Goal: Task Accomplishment & Management: Manage account settings

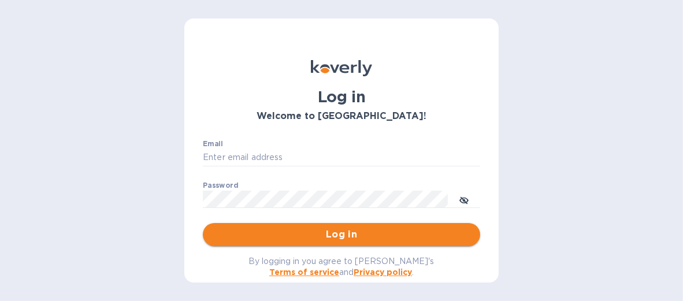
type input "dana@isi-co.com"
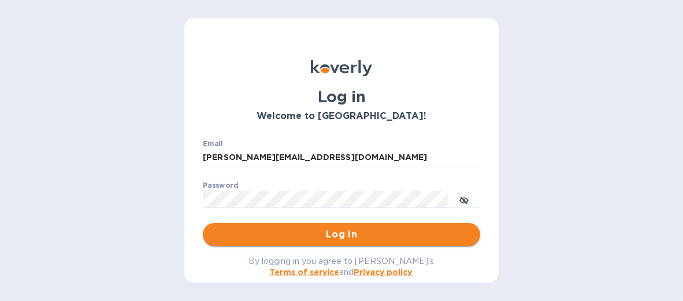
click at [309, 230] on span "Log in" at bounding box center [341, 235] width 259 height 14
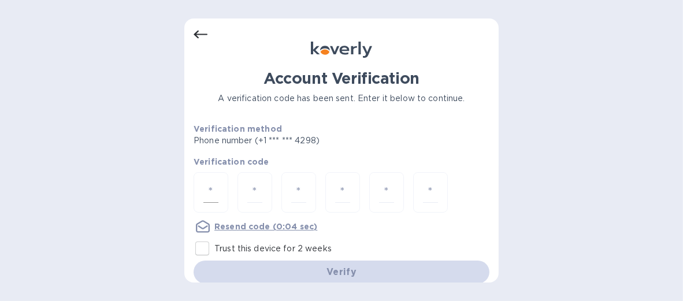
click at [216, 193] on input "number" at bounding box center [210, 192] width 15 height 21
type input "6"
type input "2"
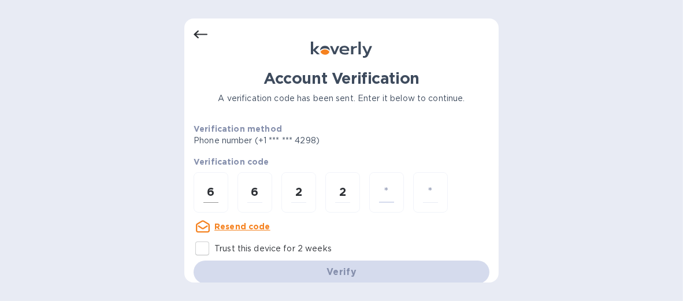
type input "0"
type input "8"
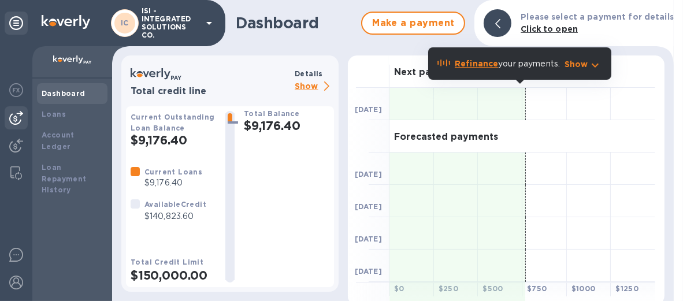
click at [17, 114] on img at bounding box center [16, 118] width 14 height 14
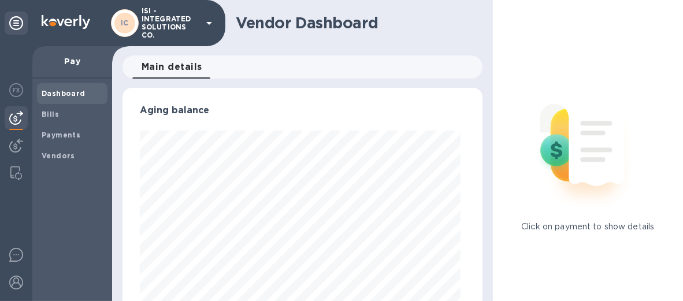
scroll to position [250, 355]
click at [47, 113] on b "Bills" at bounding box center [50, 114] width 17 height 9
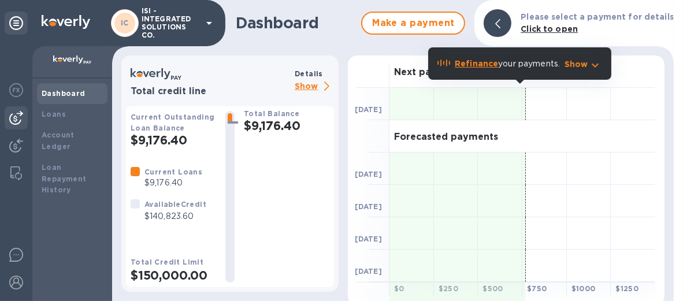
click at [16, 116] on img at bounding box center [16, 118] width 14 height 14
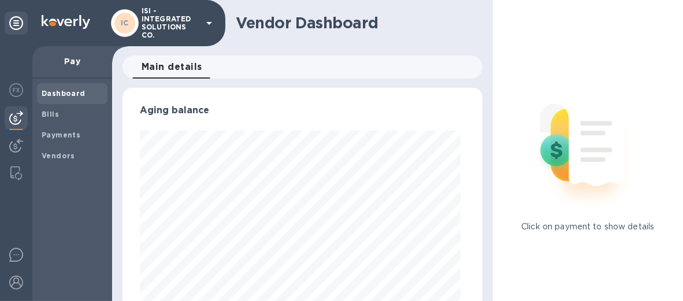
scroll to position [250, 355]
click at [50, 112] on b "Bills" at bounding box center [50, 114] width 17 height 9
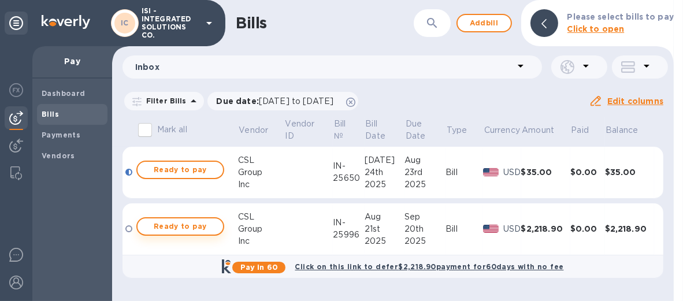
click at [173, 221] on span "Ready to pay" at bounding box center [180, 227] width 67 height 14
click at [140, 226] on button "Ready to pay" at bounding box center [180, 226] width 88 height 18
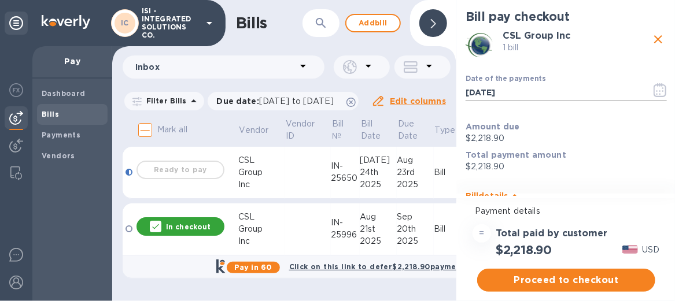
click at [658, 91] on icon "button" at bounding box center [659, 90] width 13 height 14
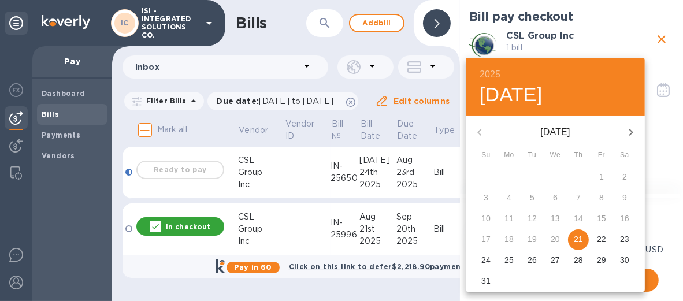
click at [627, 136] on icon "button" at bounding box center [631, 132] width 14 height 14
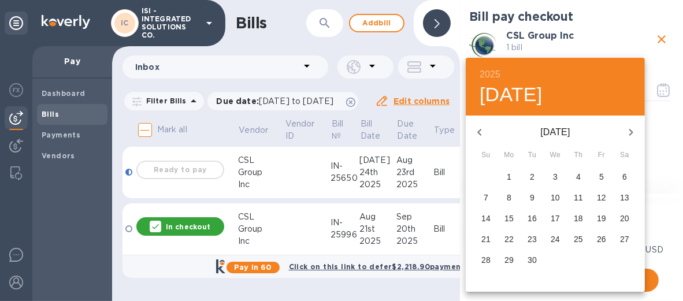
click at [511, 217] on p "15" at bounding box center [509, 219] width 9 height 12
type input "[DATE]"
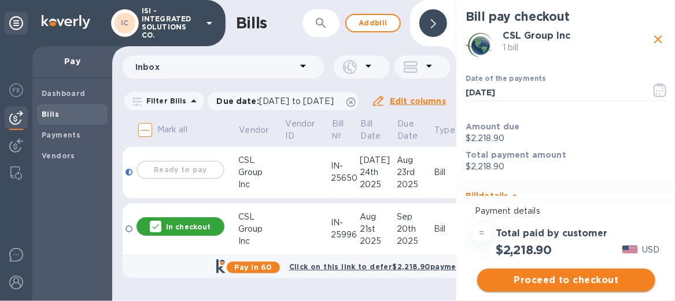
click at [530, 277] on span "Proceed to checkout" at bounding box center [566, 280] width 160 height 14
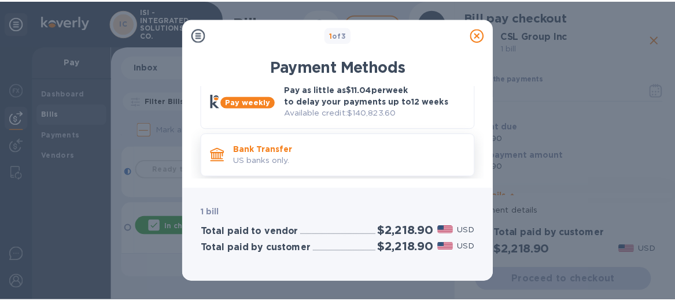
scroll to position [79, 0]
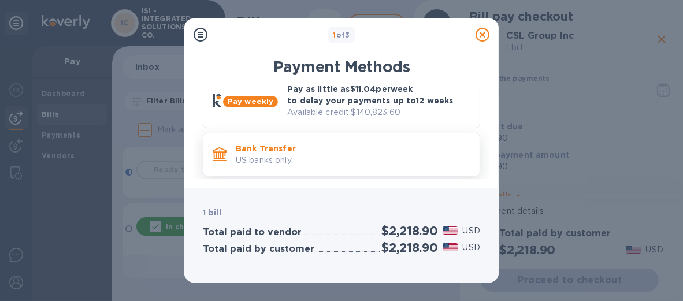
click at [354, 162] on p "US banks only." at bounding box center [353, 160] width 235 height 12
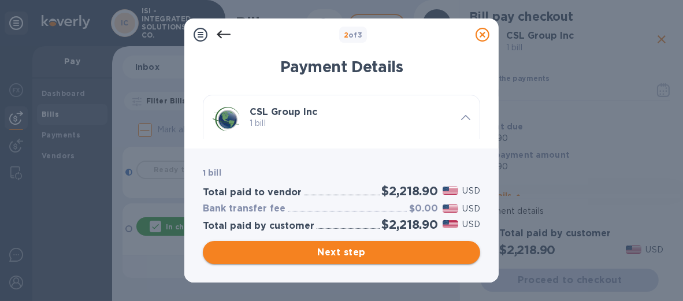
click at [356, 253] on span "Next step" at bounding box center [341, 253] width 259 height 14
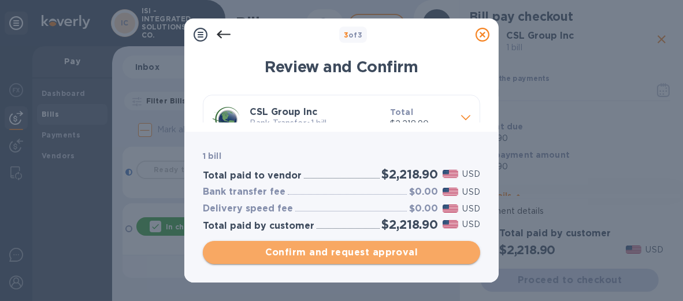
click at [346, 251] on span "Confirm and request approval" at bounding box center [341, 253] width 259 height 14
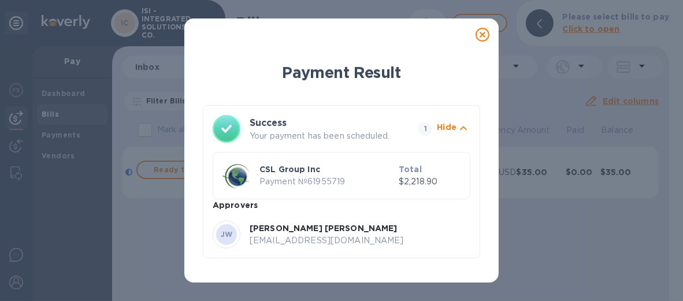
click at [482, 32] on icon at bounding box center [483, 35] width 14 height 14
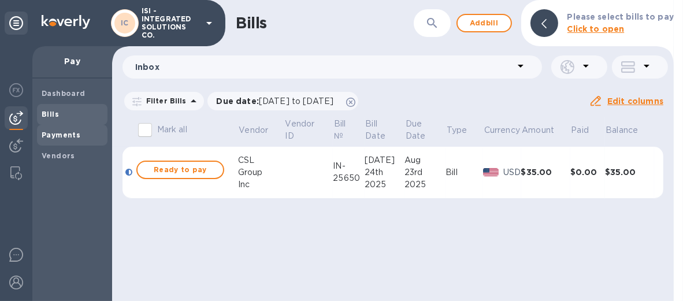
click at [58, 135] on b "Payments" at bounding box center [61, 135] width 39 height 9
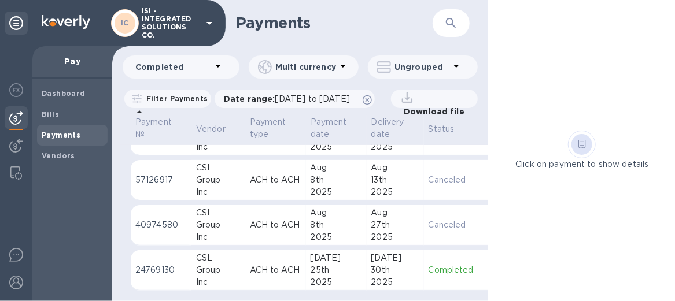
scroll to position [8, 0]
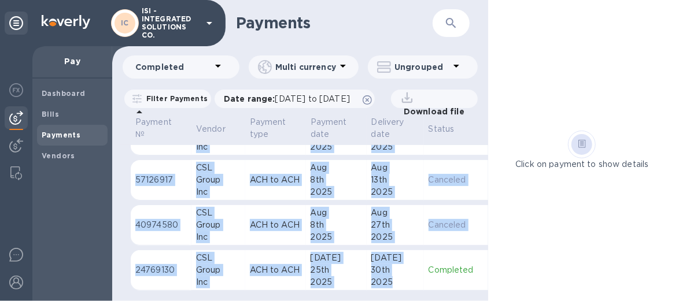
drag, startPoint x: 360, startPoint y: 292, endPoint x: 412, endPoint y: 262, distance: 60.1
click at [412, 262] on tbody "74226208 CSL Group Inc ACH to ACH [DATE] [DATE] Processing This payment is unde…" at bounding box center [379, 118] width 496 height 367
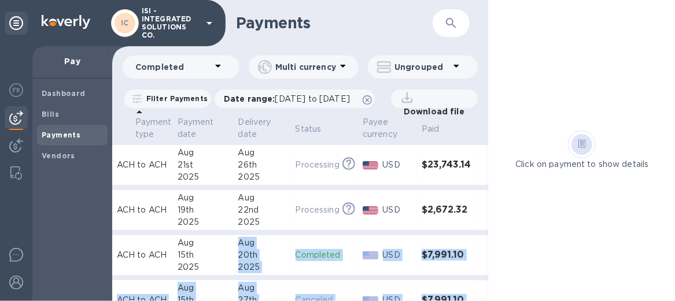
scroll to position [0, 143]
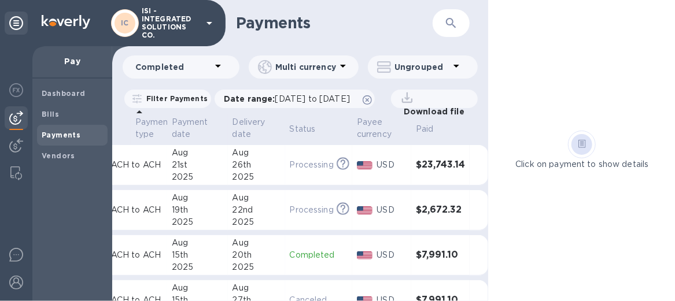
click at [263, 228] on div "2025" at bounding box center [256, 222] width 48 height 12
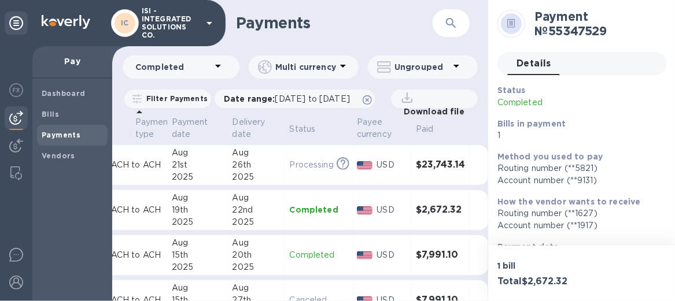
scroll to position [0, 138]
